Goal: Task Accomplishment & Management: Manage account settings

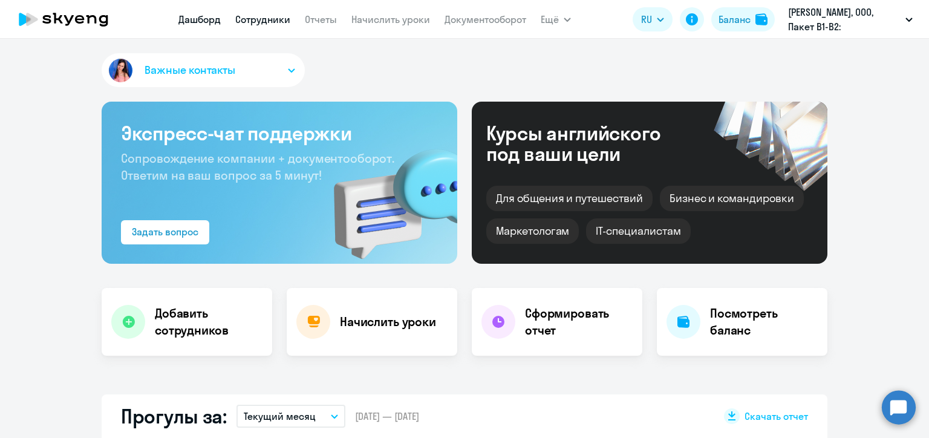
select select "30"
click at [255, 19] on link "Сотрудники" at bounding box center [262, 19] width 55 height 12
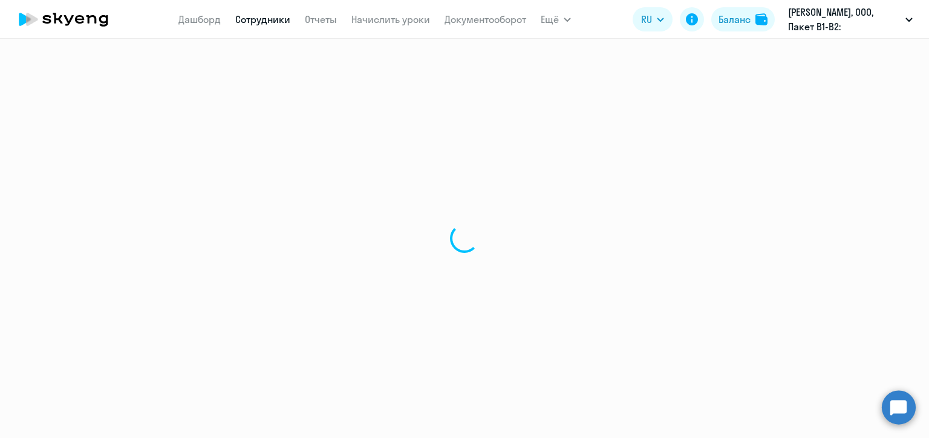
select select "30"
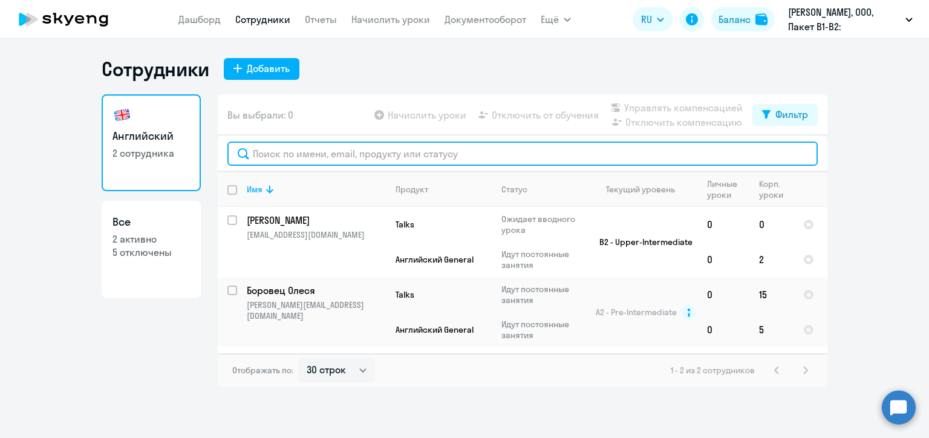
click at [359, 157] on input "text" at bounding box center [522, 153] width 590 height 24
paste input "Михайлова"
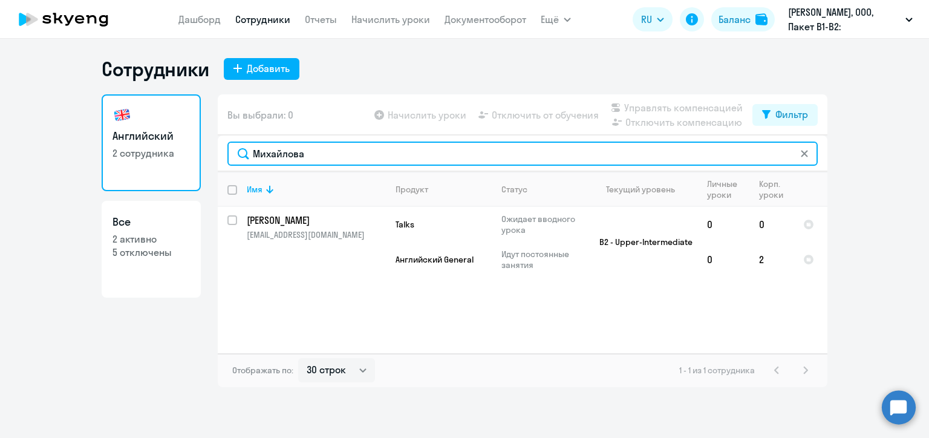
type input "Михайлова"
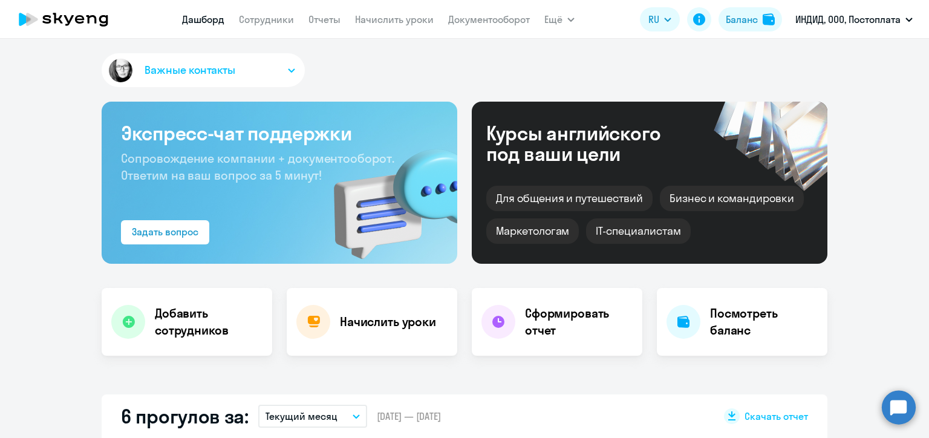
click at [389, 24] on link "Начислить уроки" at bounding box center [394, 19] width 79 height 12
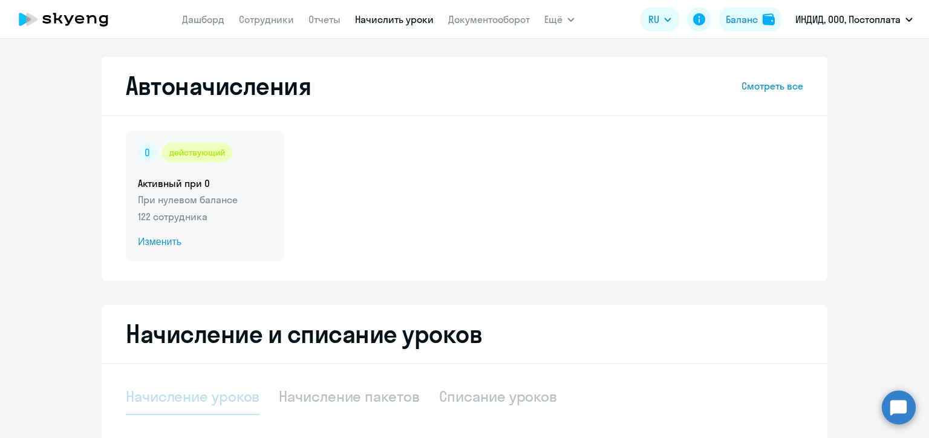
select select "10"
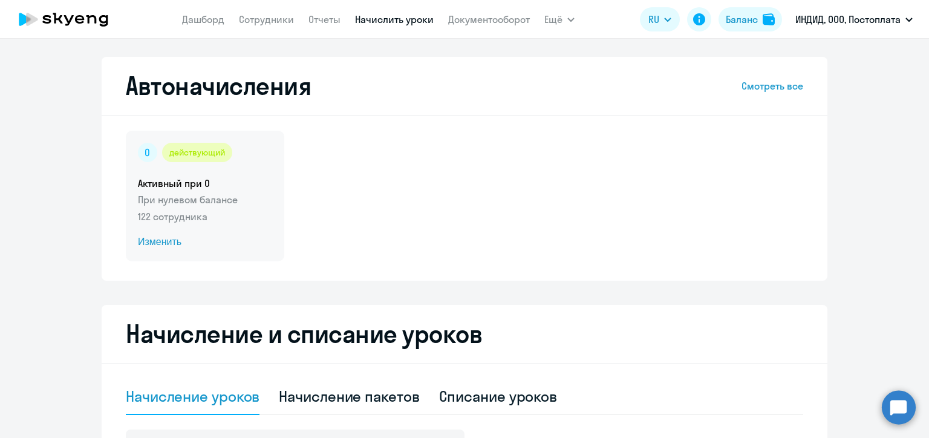
click at [171, 246] on span "Изменить" at bounding box center [205, 242] width 134 height 15
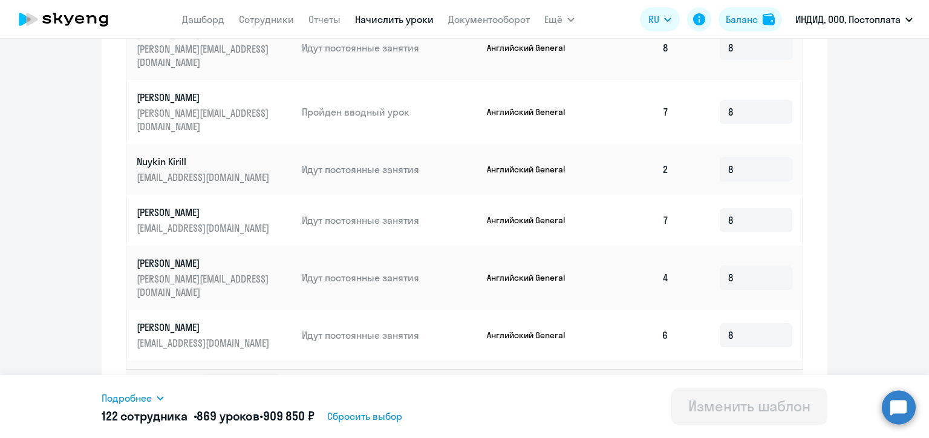
scroll to position [637, 0]
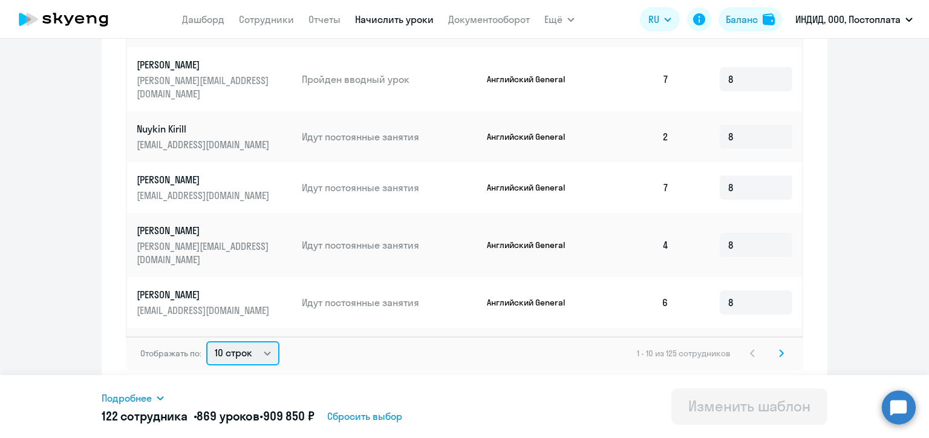
click at [250, 348] on select "10 строк 30 строк 50 строк" at bounding box center [242, 353] width 73 height 24
select select "50"
click at [206, 341] on select "10 строк 30 строк 50 строк" at bounding box center [242, 353] width 73 height 24
